Goal: Information Seeking & Learning: Find contact information

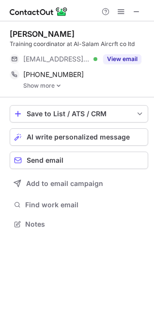
scroll to position [218, 154]
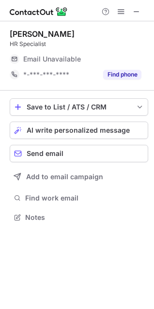
scroll to position [5, 5]
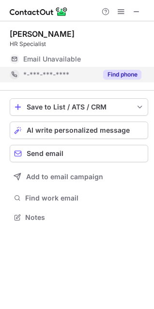
click at [113, 76] on button "Find phone" at bounding box center [122, 75] width 38 height 10
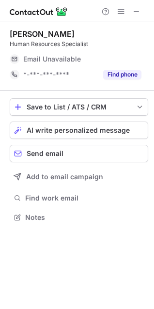
scroll to position [210, 154]
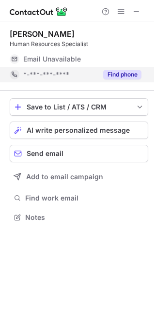
click at [122, 75] on button "Find phone" at bounding box center [122, 75] width 38 height 10
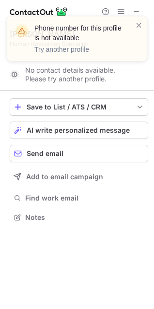
scroll to position [5, 5]
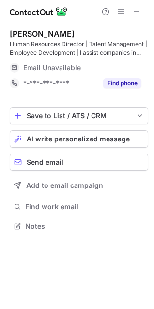
scroll to position [219, 154]
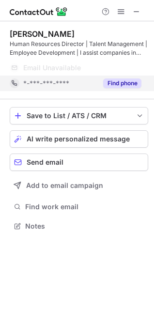
click at [60, 86] on span "*-***-***-****" at bounding box center [46, 83] width 46 height 9
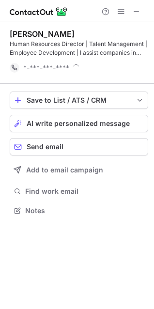
scroll to position [204, 154]
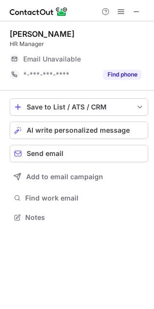
scroll to position [210, 154]
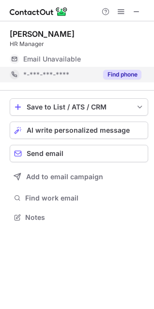
click at [97, 77] on div "Find phone" at bounding box center [119, 75] width 44 height 16
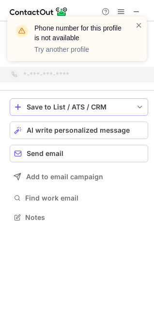
scroll to position [5, 5]
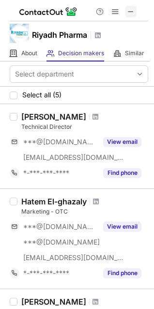
click at [132, 8] on span at bounding box center [131, 12] width 8 height 8
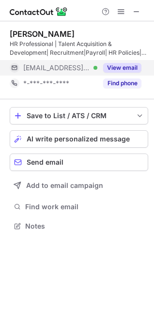
scroll to position [219, 154]
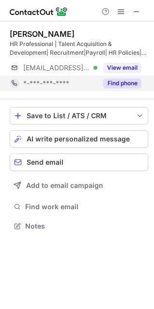
click at [119, 81] on button "Find phone" at bounding box center [122, 84] width 38 height 10
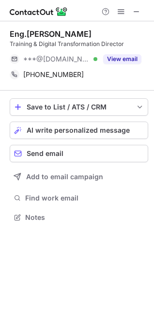
scroll to position [210, 154]
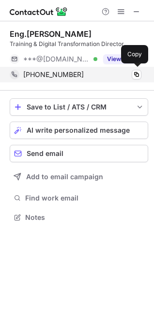
click at [113, 77] on div "[PHONE_NUMBER]" at bounding box center [82, 74] width 118 height 9
click at [110, 80] on div "+966568526808 Copy" at bounding box center [76, 75] width 132 height 16
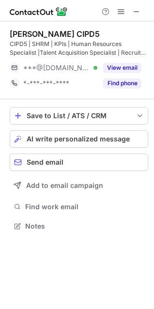
scroll to position [219, 154]
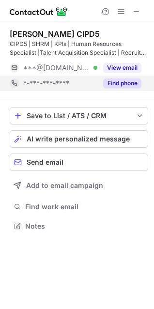
click at [118, 85] on button "Find phone" at bounding box center [122, 84] width 38 height 10
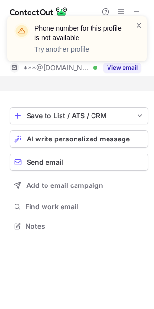
scroll to position [204, 154]
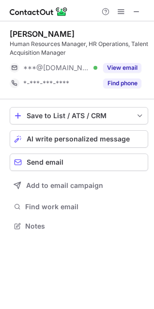
scroll to position [219, 154]
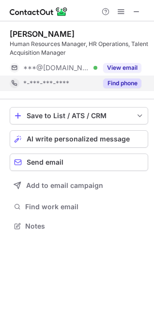
click at [48, 88] on div "*-***-***-****" at bounding box center [54, 84] width 88 height 16
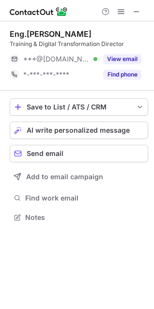
scroll to position [210, 154]
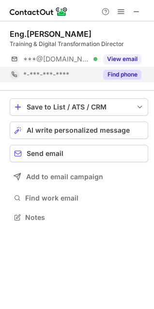
click at [103, 75] on button "Find phone" at bounding box center [122, 75] width 38 height 10
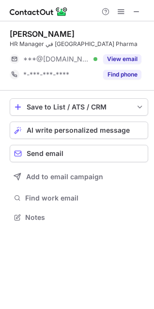
scroll to position [5, 5]
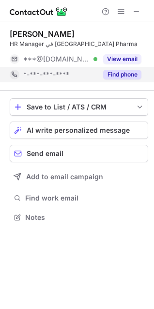
click at [103, 75] on button "Find phone" at bounding box center [122, 75] width 38 height 10
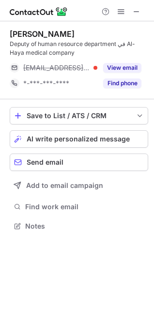
scroll to position [219, 154]
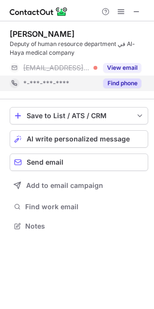
click at [84, 79] on div "*-***-***-****" at bounding box center [60, 83] width 74 height 9
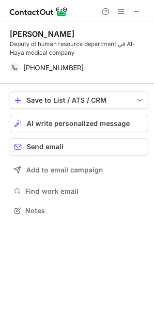
scroll to position [204, 154]
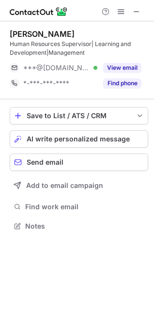
scroll to position [219, 154]
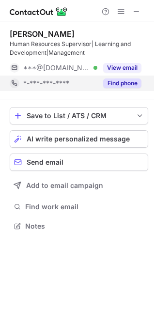
click at [39, 85] on span "*-***-***-****" at bounding box center [46, 83] width 46 height 9
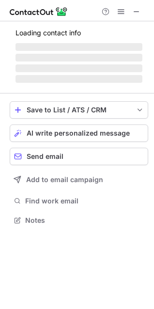
scroll to position [5, 5]
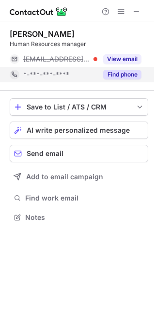
click at [109, 68] on div "Find phone" at bounding box center [119, 75] width 44 height 16
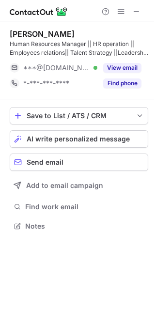
scroll to position [219, 154]
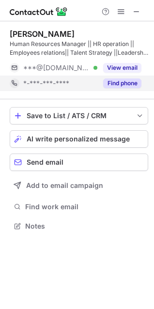
click at [70, 87] on div "*-***-***-****" at bounding box center [60, 83] width 74 height 9
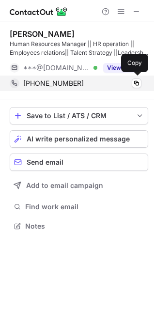
click at [61, 87] on span "+966534207383" at bounding box center [53, 83] width 61 height 9
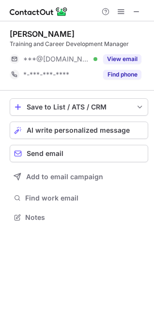
scroll to position [210, 154]
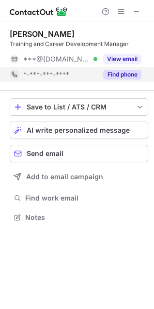
click at [87, 71] on div "*-***-***-****" at bounding box center [60, 74] width 74 height 9
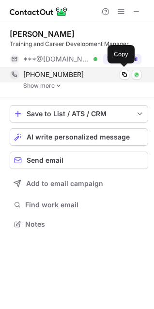
click at [52, 76] on span "+966541272426" at bounding box center [53, 74] width 61 height 9
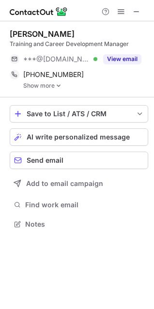
click at [61, 33] on div "Abdullah A." at bounding box center [79, 34] width 139 height 10
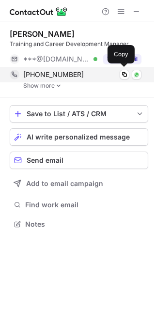
click at [66, 77] on span "+966541272426" at bounding box center [53, 74] width 61 height 9
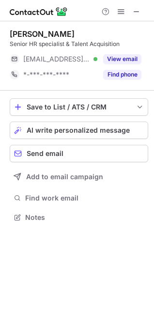
scroll to position [210, 154]
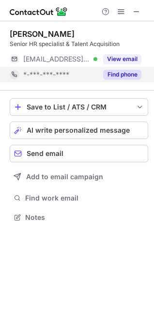
click at [97, 80] on div "Find phone" at bounding box center [119, 75] width 44 height 16
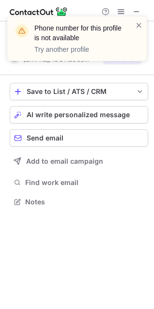
scroll to position [5, 5]
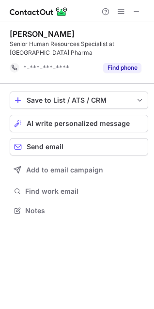
scroll to position [204, 154]
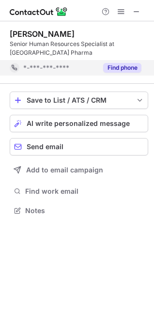
click at [53, 67] on span "*-***-***-****" at bounding box center [46, 67] width 46 height 9
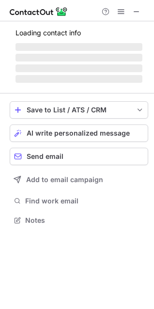
scroll to position [219, 154]
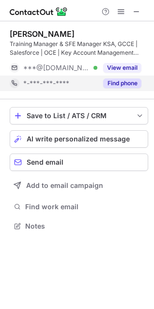
click at [128, 82] on button "Find phone" at bounding box center [122, 84] width 38 height 10
click at [113, 77] on div "Find phone" at bounding box center [119, 84] width 44 height 16
